Goal: Complete application form

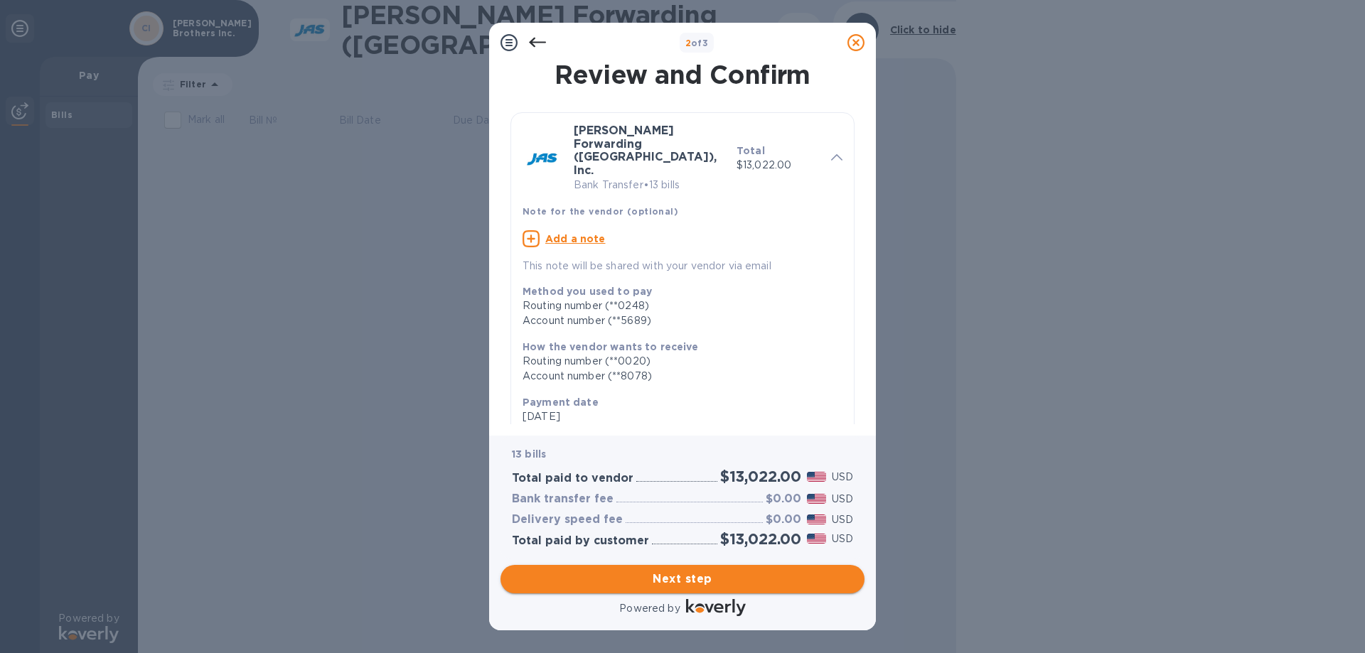
click at [702, 582] on span "Next step" at bounding box center [682, 579] width 341 height 17
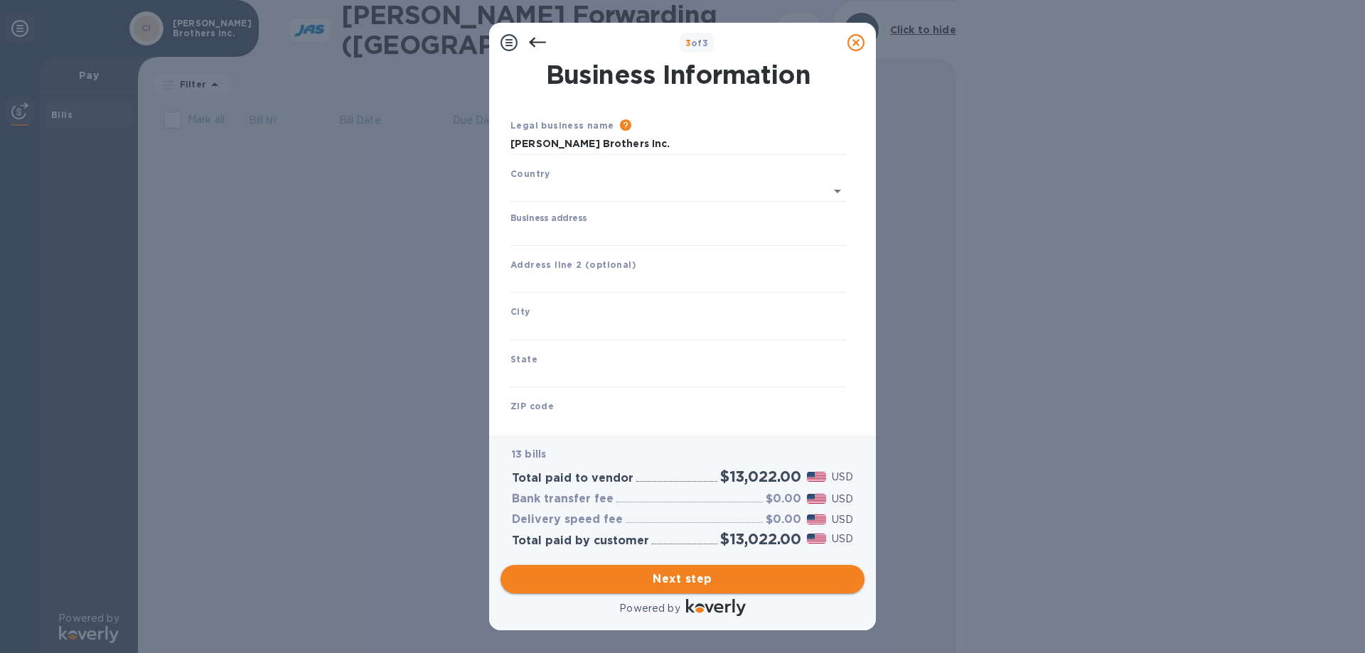
type input "[GEOGRAPHIC_DATA]"
click at [610, 241] on input "Business address" at bounding box center [678, 232] width 336 height 21
type input "[STREET_ADDRESS]"
click at [588, 329] on input "text" at bounding box center [678, 326] width 336 height 21
click at [578, 321] on input "text" at bounding box center [678, 326] width 336 height 21
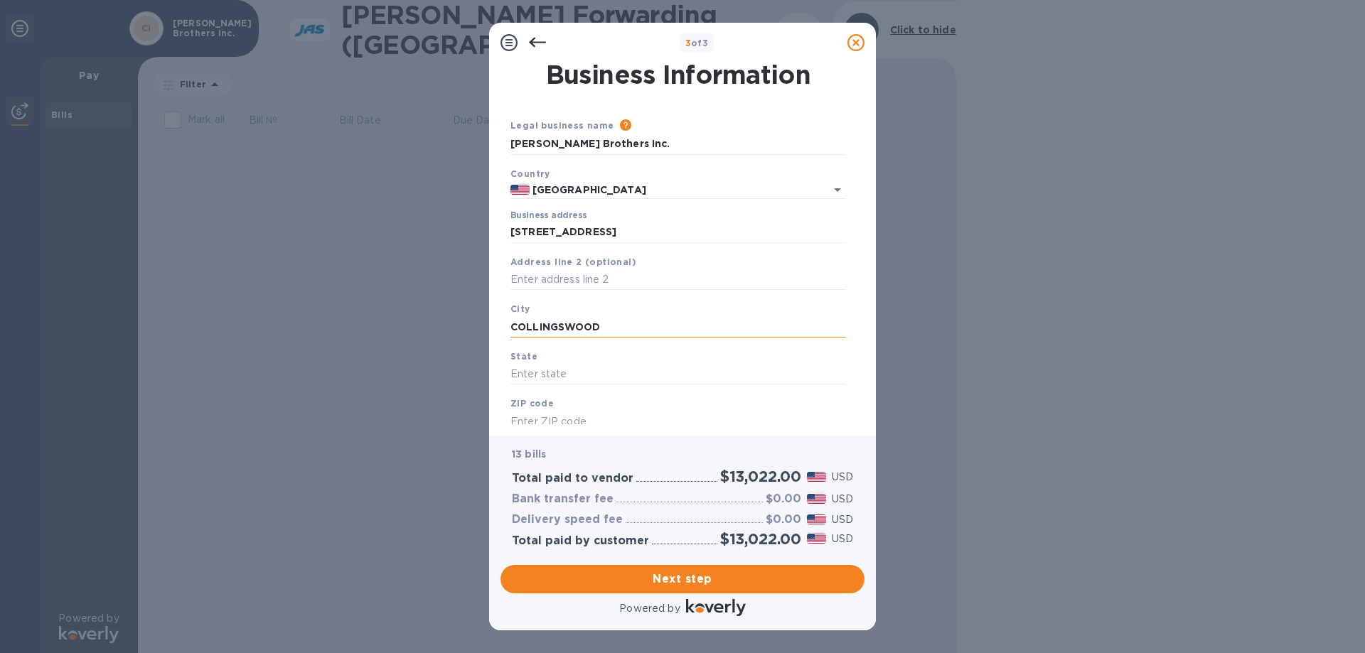
type input "COLLINGSWOOD"
type input "NJ"
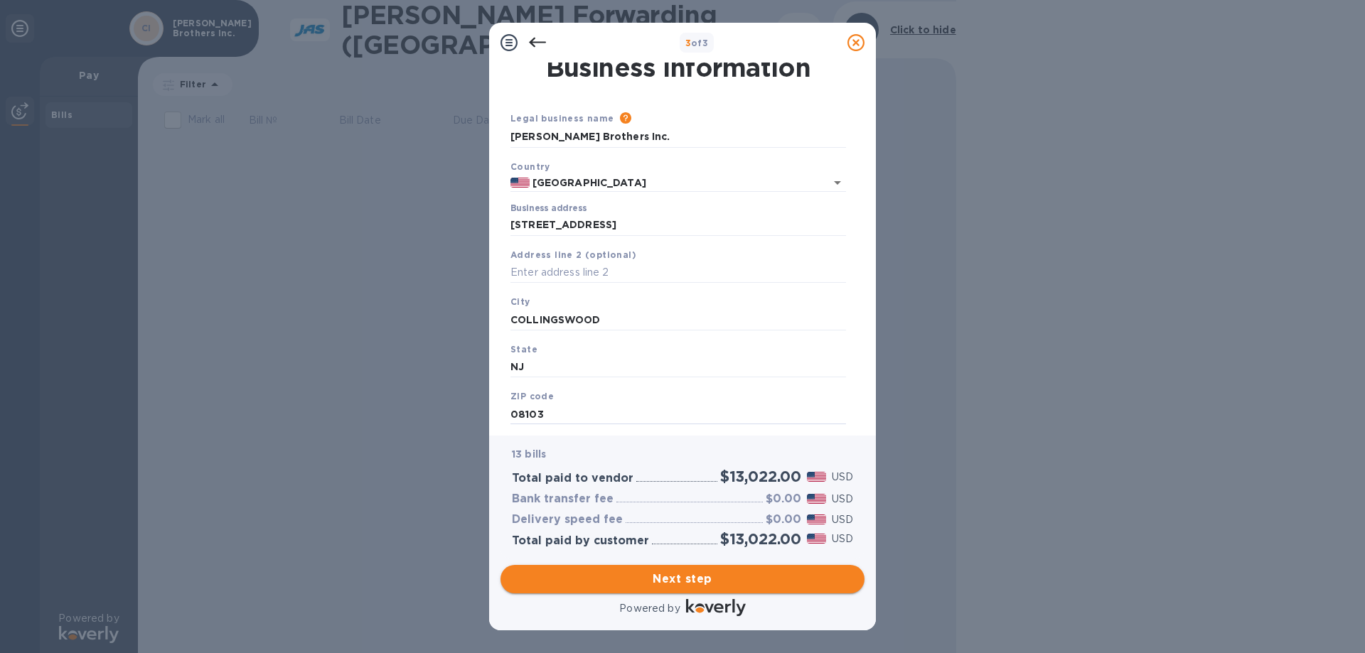
type input "08103"
click at [672, 583] on span "Next step" at bounding box center [682, 579] width 341 height 17
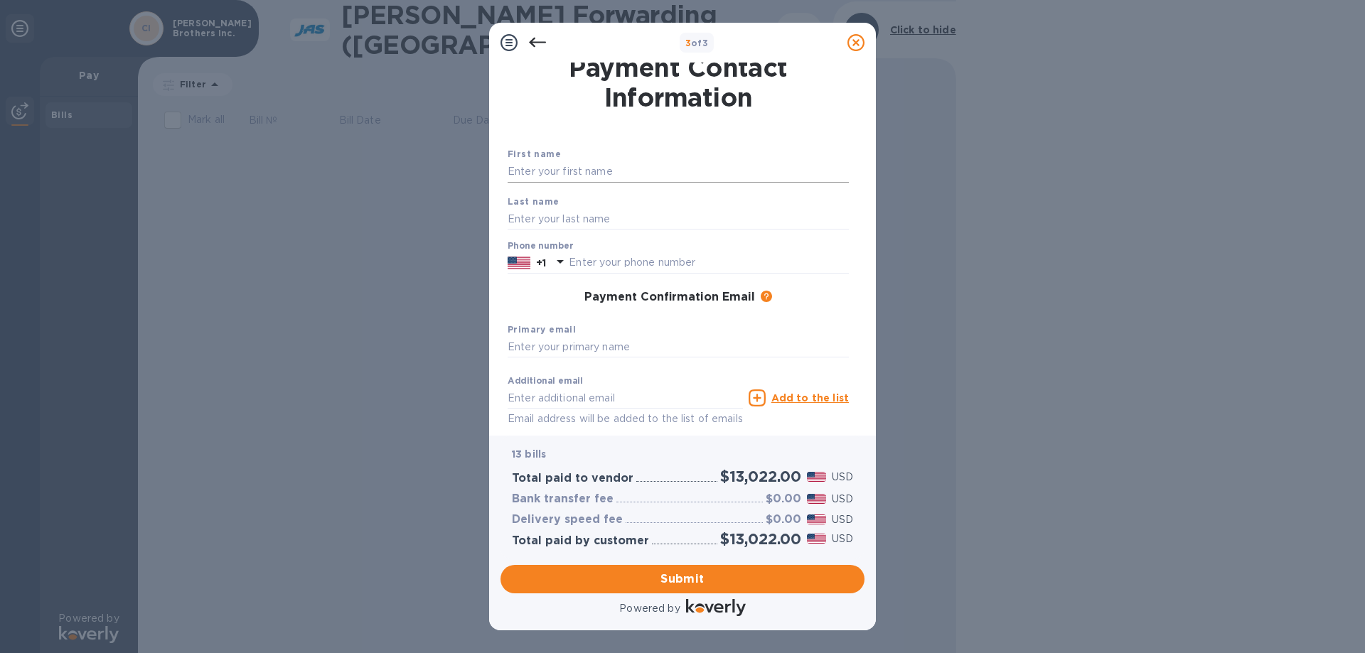
click at [662, 178] on input "text" at bounding box center [678, 171] width 341 height 21
type input "[PERSON_NAME]"
type input "8568699293"
type input "[EMAIL_ADDRESS][DOMAIN_NAME]"
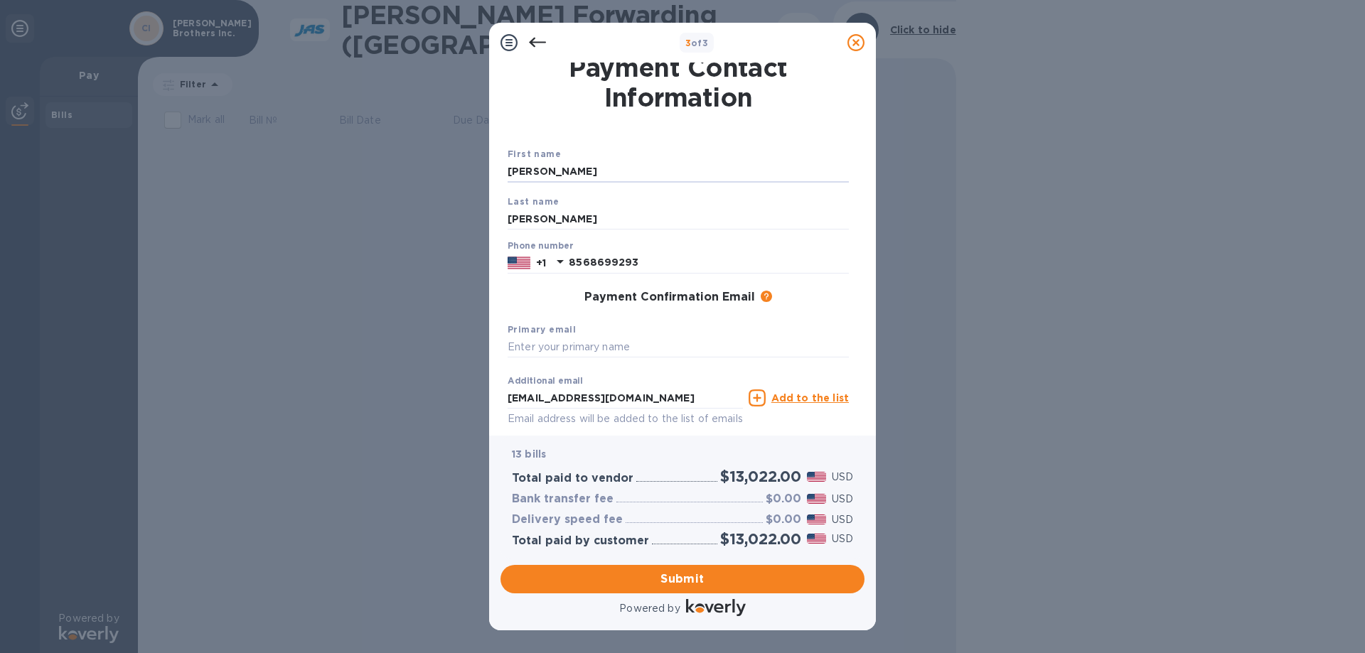
scroll to position [75, 0]
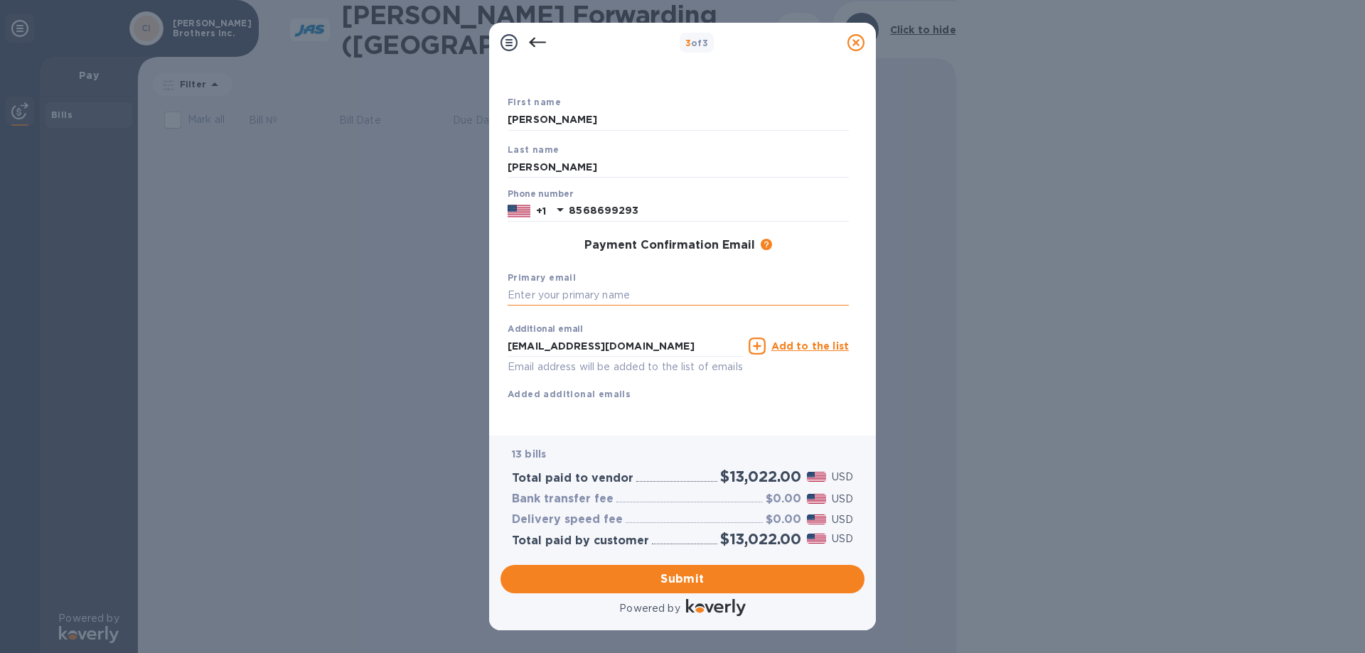
click at [655, 285] on input "text" at bounding box center [678, 295] width 341 height 21
type input "[EMAIL_ADDRESS][DOMAIN_NAME]"
click at [662, 574] on span "Submit" at bounding box center [682, 579] width 341 height 17
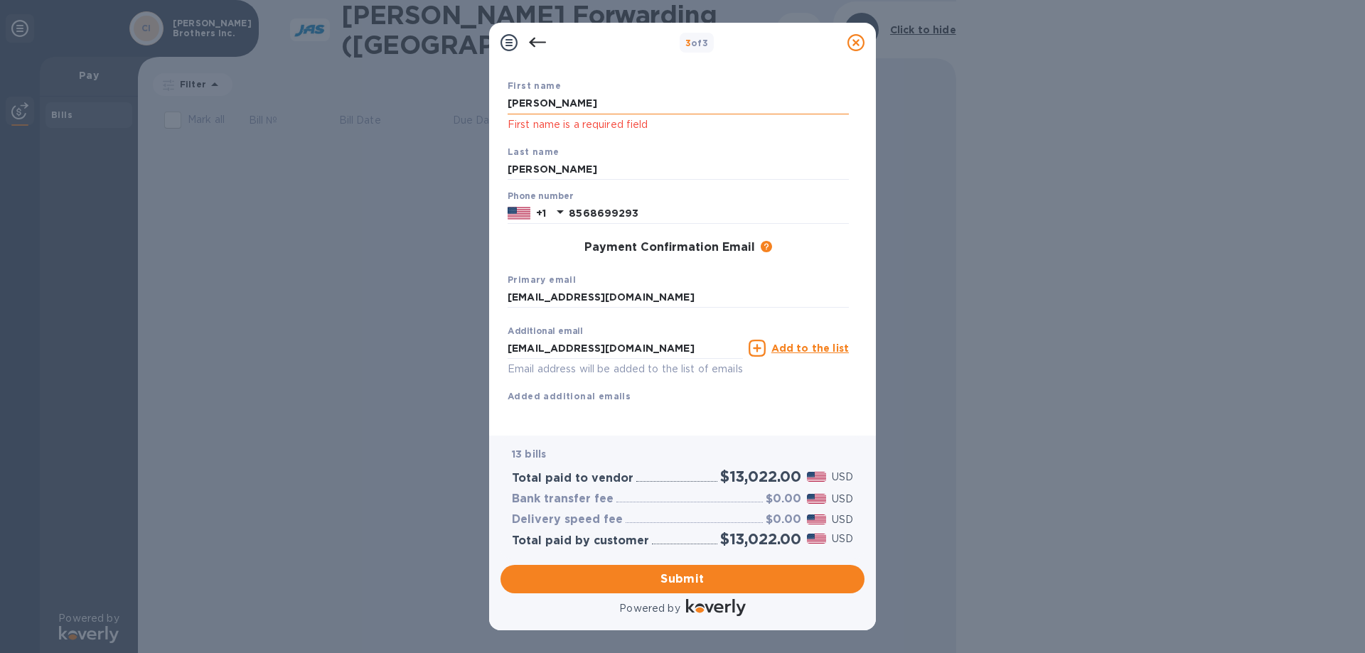
click at [594, 106] on input "[PERSON_NAME]" at bounding box center [678, 103] width 341 height 21
type input "[PERSON_NAME]"
click at [633, 590] on button "Submit" at bounding box center [682, 579] width 364 height 28
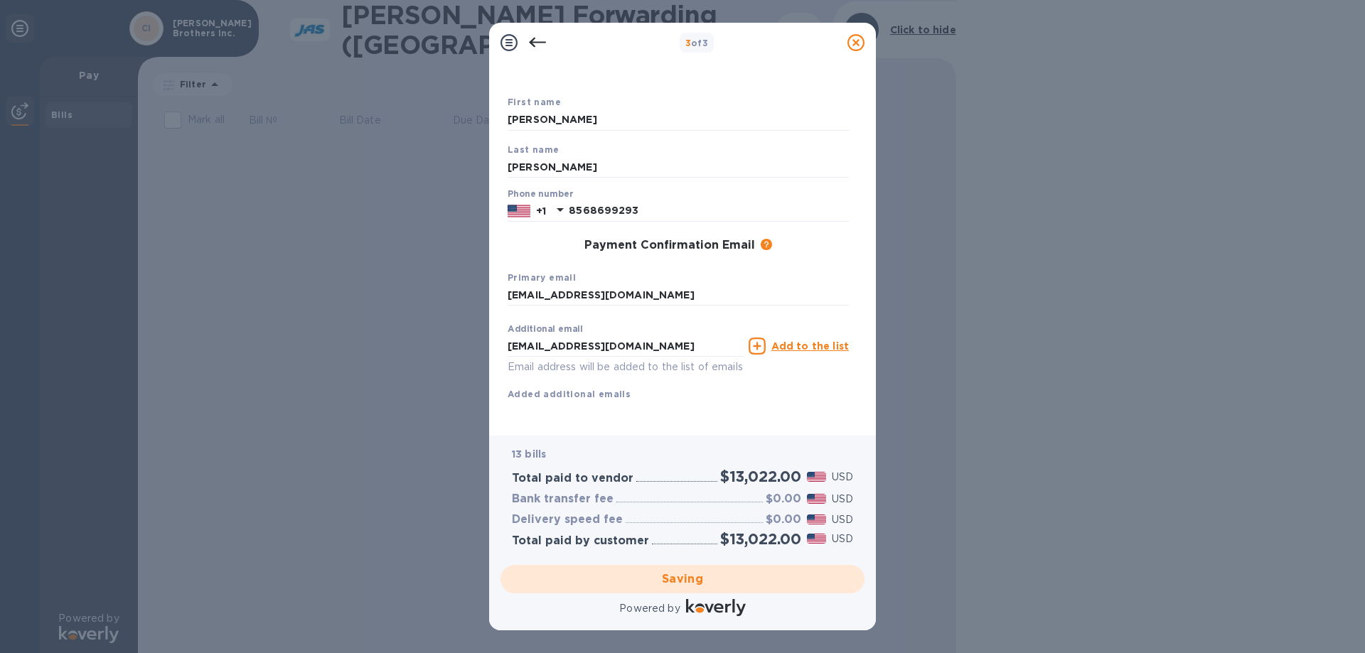
scroll to position [0, 0]
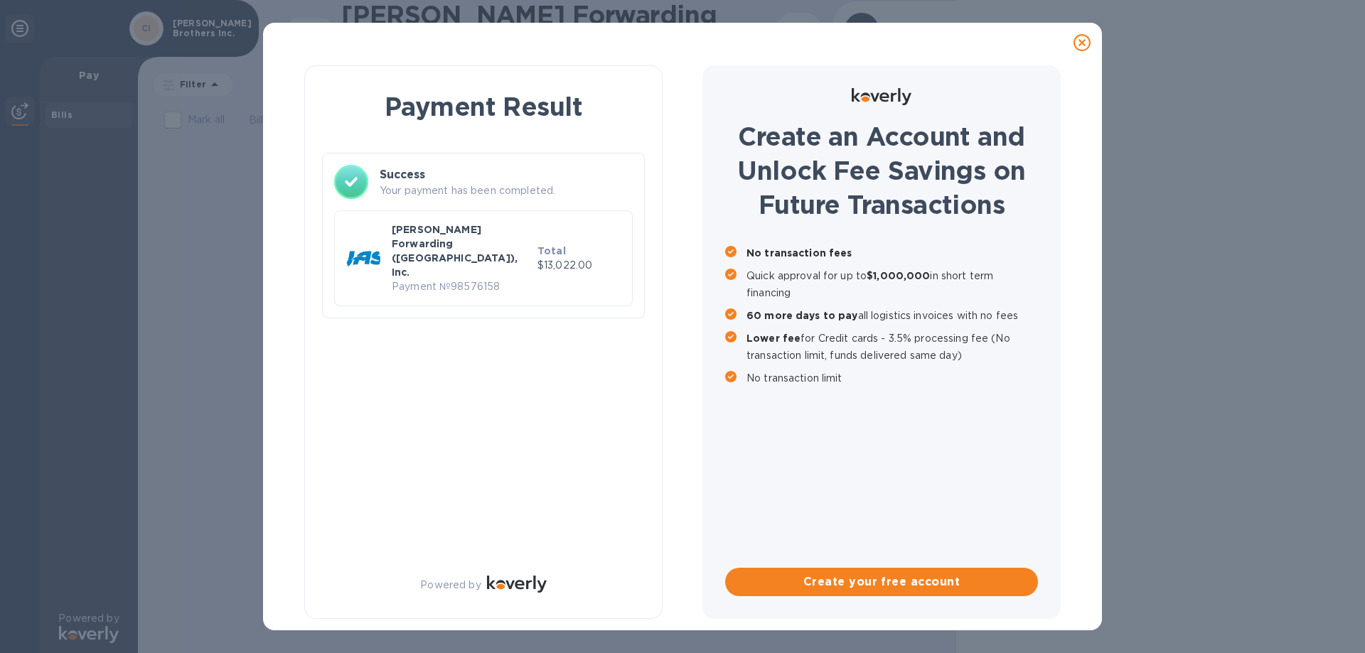
click at [1086, 43] on icon at bounding box center [1081, 42] width 17 height 17
